Goal: Find specific page/section: Find specific page/section

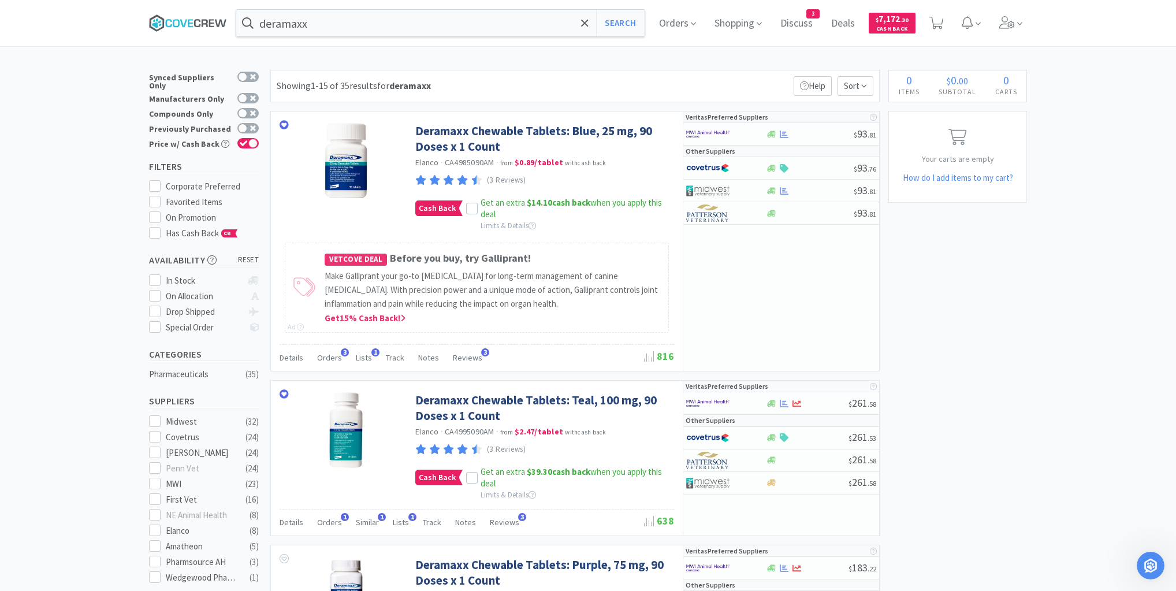
scroll to position [1, 0]
click at [208, 23] on icon at bounding box center [188, 22] width 78 height 17
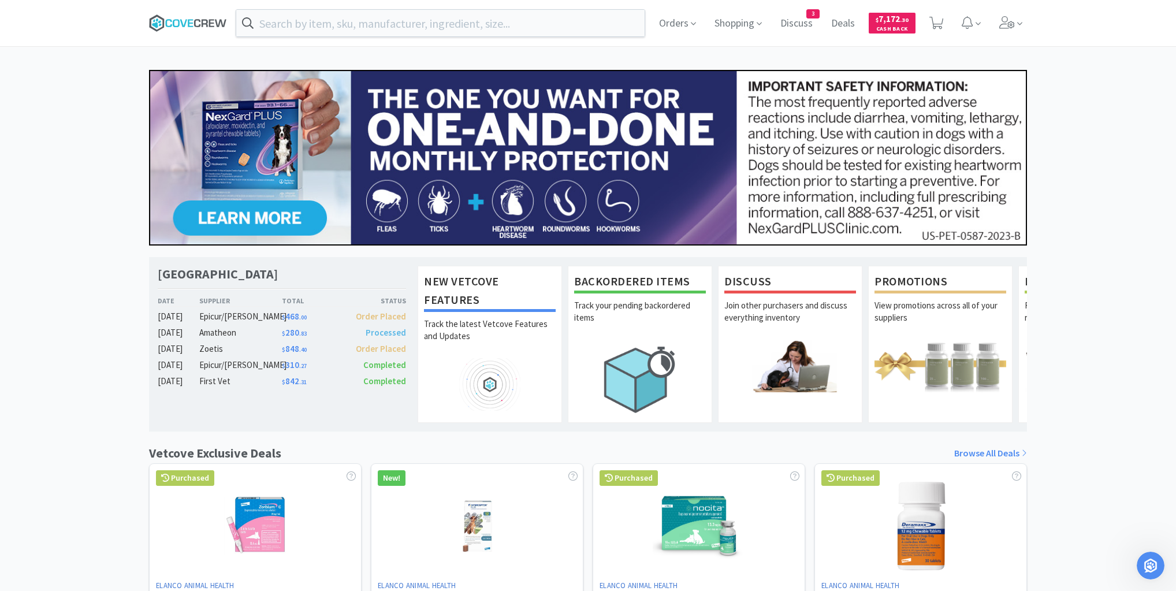
click at [214, 21] on icon at bounding box center [188, 22] width 78 height 17
click at [190, 18] on icon at bounding box center [188, 22] width 78 height 17
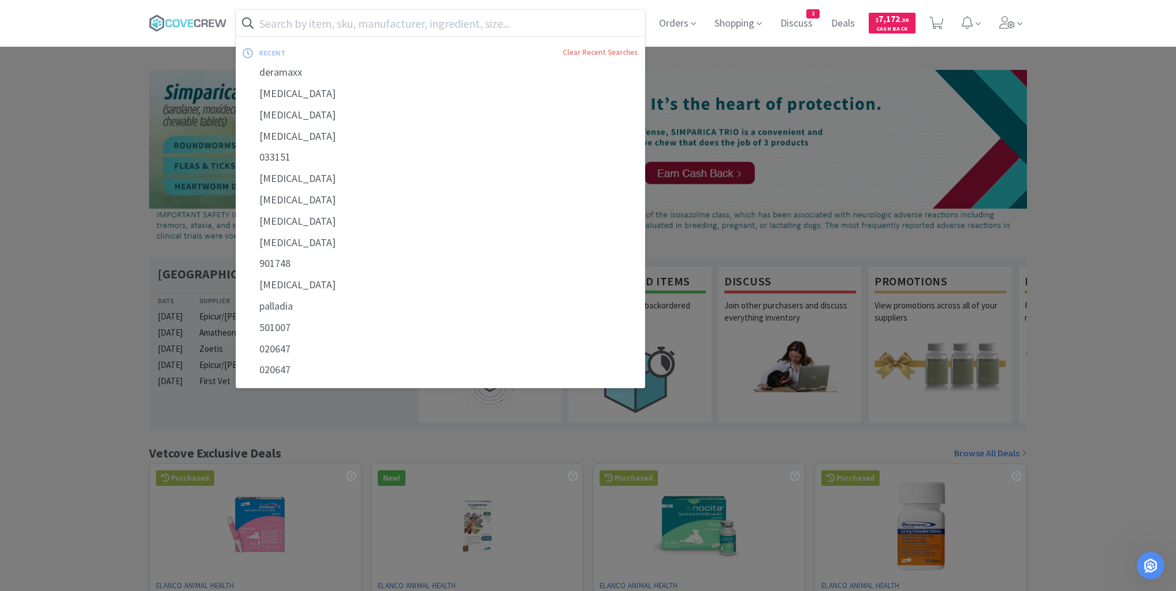
click at [373, 19] on input "text" at bounding box center [440, 23] width 408 height 27
paste input "081276"
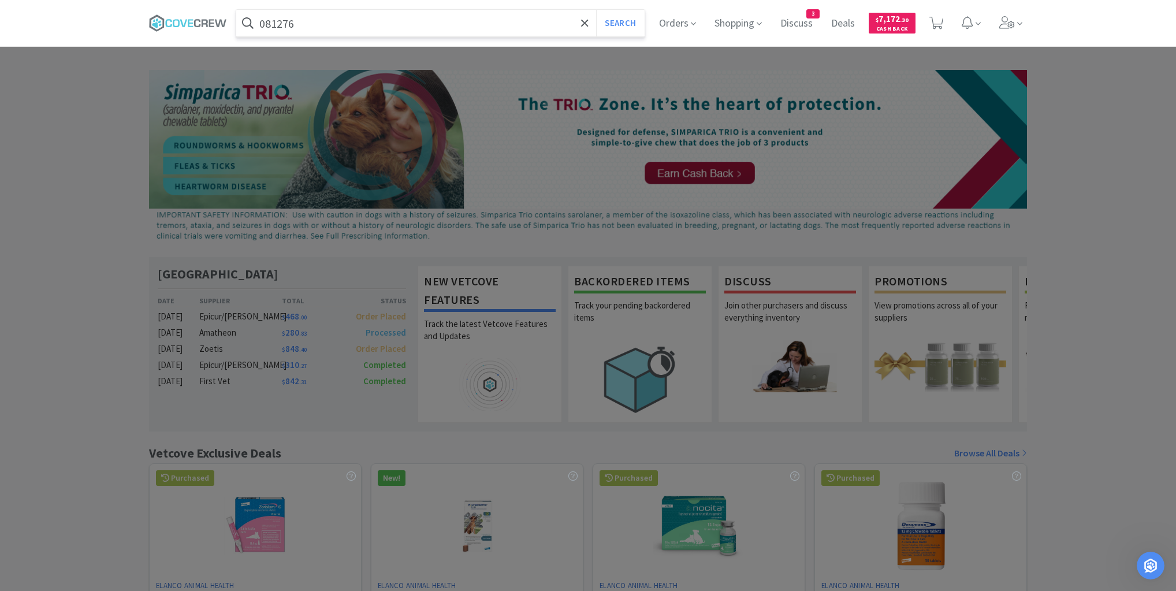
type input "081276"
click at [596, 10] on button "Search" at bounding box center [620, 23] width 48 height 27
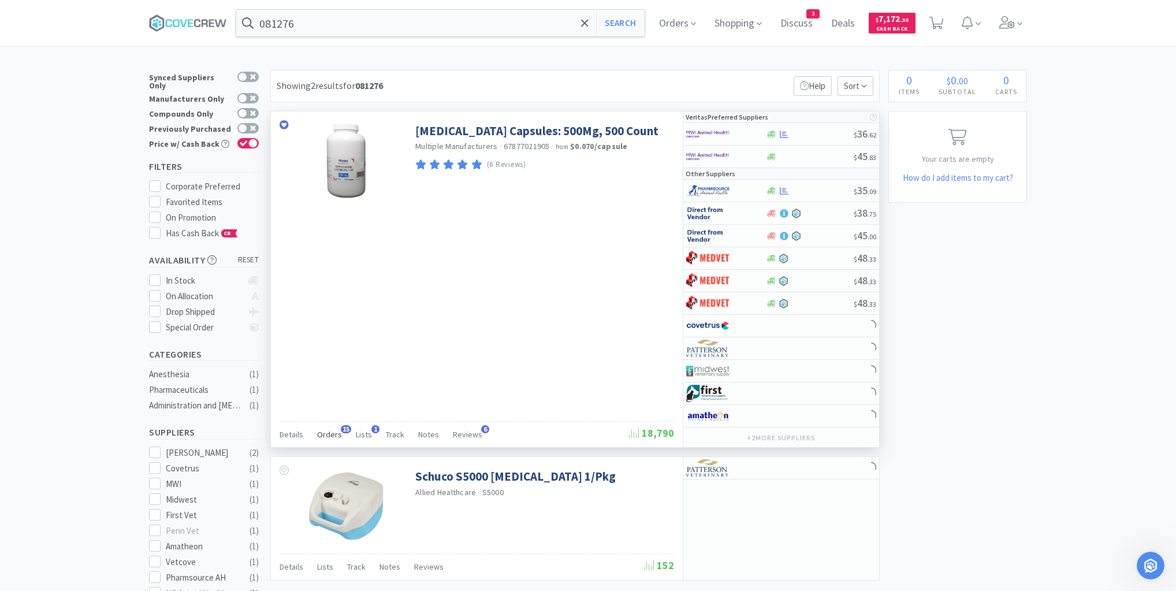
click at [324, 433] on span "Orders" at bounding box center [329, 434] width 25 height 10
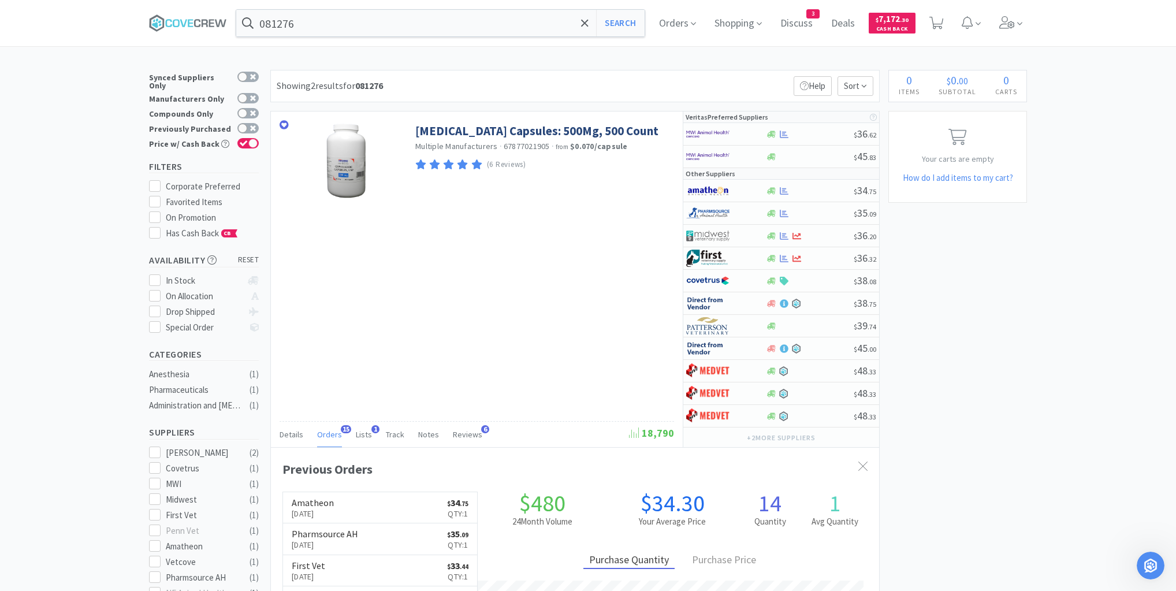
scroll to position [310, 608]
